Goal: Book appointment/travel/reservation

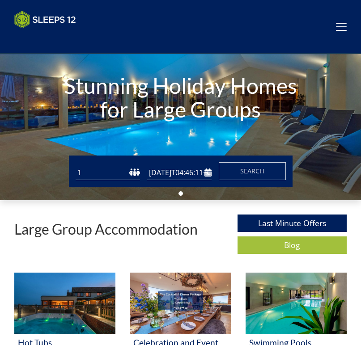
type input "[DATE]"
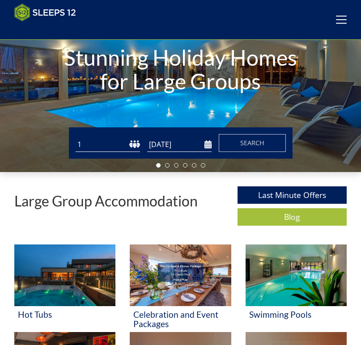
scroll to position [14, 0]
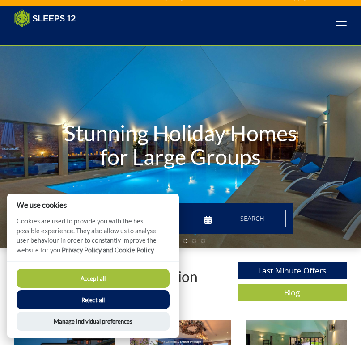
click at [110, 279] on button "Accept all" at bounding box center [93, 278] width 153 height 19
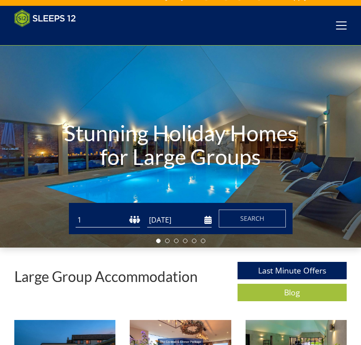
click at [116, 228] on p "Cookies are used to provide you with the best possible experience. They also al…" at bounding box center [93, 250] width 172 height 45
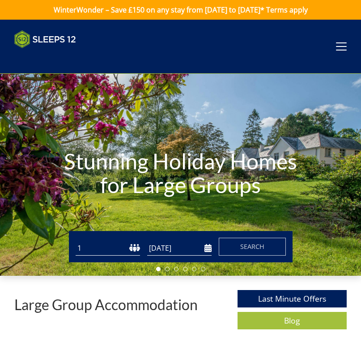
select select "15"
click at [185, 251] on input "[DATE]" at bounding box center [179, 248] width 64 height 15
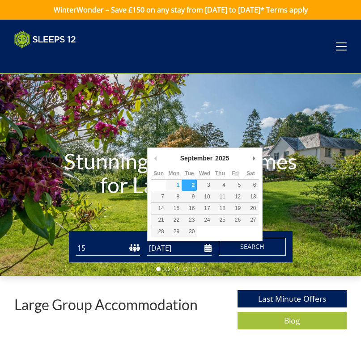
click at [239, 249] on button "Search" at bounding box center [251, 247] width 67 height 18
